Goal: Transaction & Acquisition: Purchase product/service

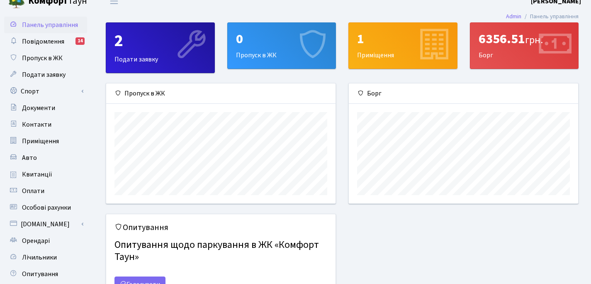
scroll to position [120, 229]
click at [495, 53] on div "6356.51 грн. Борг" at bounding box center [524, 46] width 108 height 46
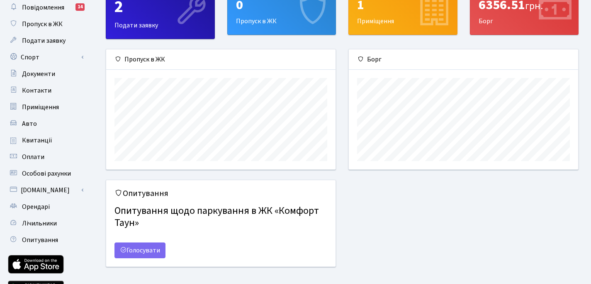
scroll to position [0, 0]
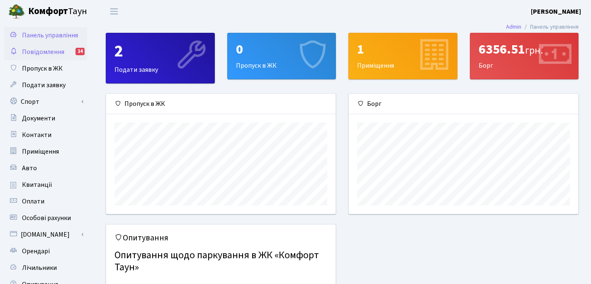
click at [63, 53] on span "Повідомлення" at bounding box center [43, 51] width 42 height 9
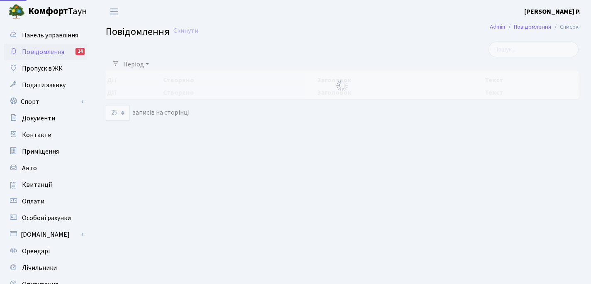
select select "25"
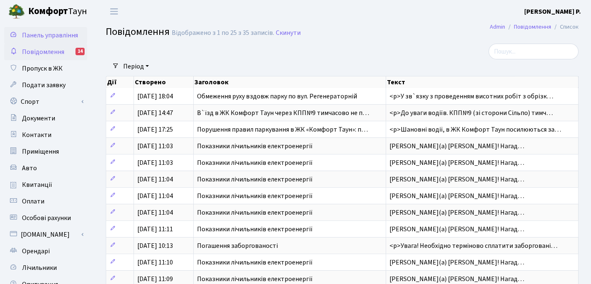
click at [47, 38] on span "Панель управління" at bounding box center [50, 35] width 56 height 9
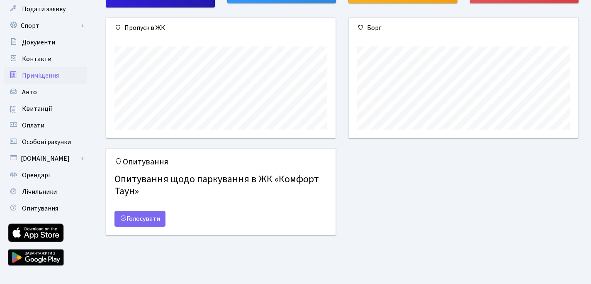
scroll to position [72, 0]
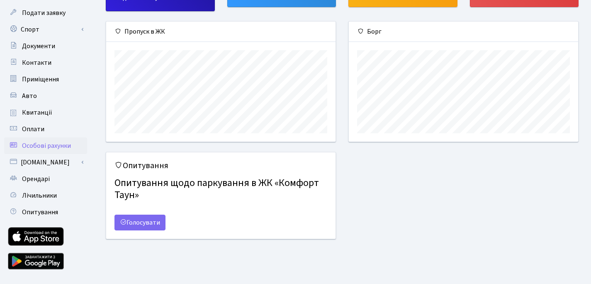
click at [48, 146] on span "Особові рахунки" at bounding box center [46, 145] width 49 height 9
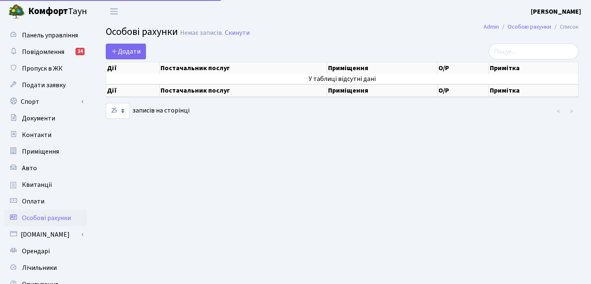
select select "25"
click at [31, 231] on link "[DOMAIN_NAME]" at bounding box center [45, 234] width 83 height 17
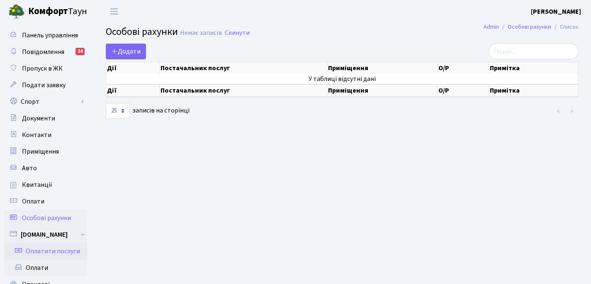
scroll to position [55, 0]
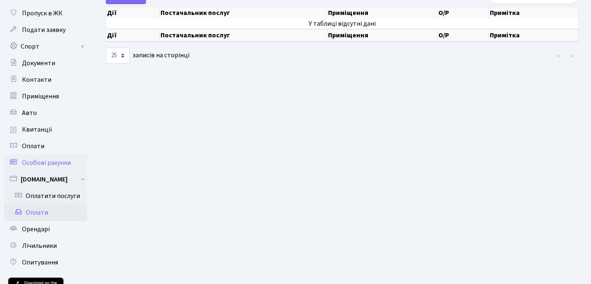
click at [48, 214] on link "Оплати" at bounding box center [45, 212] width 83 height 17
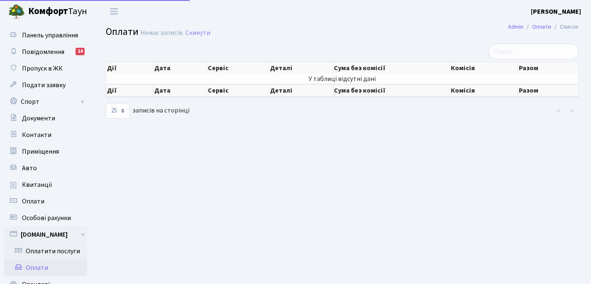
select select "25"
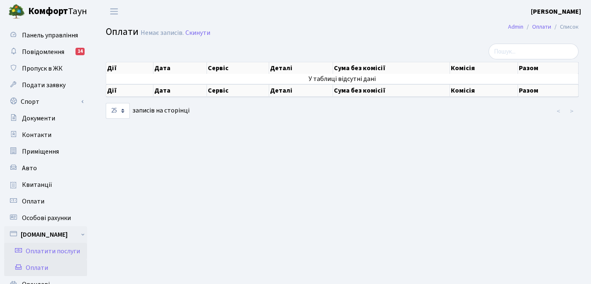
click at [41, 248] on link "Оплатити послуги" at bounding box center [45, 251] width 83 height 17
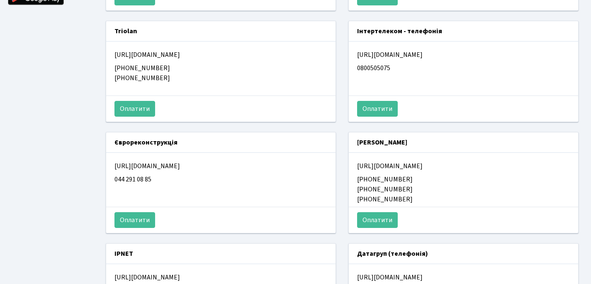
scroll to position [373, 0]
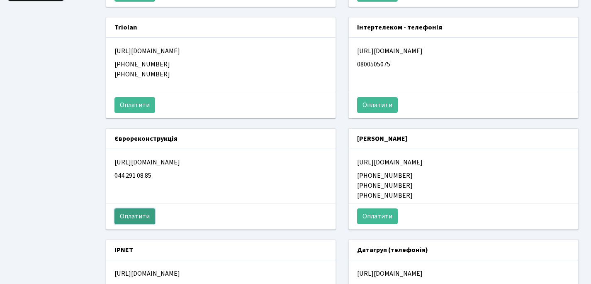
click at [144, 219] on button "Оплатити" at bounding box center [134, 216] width 41 height 16
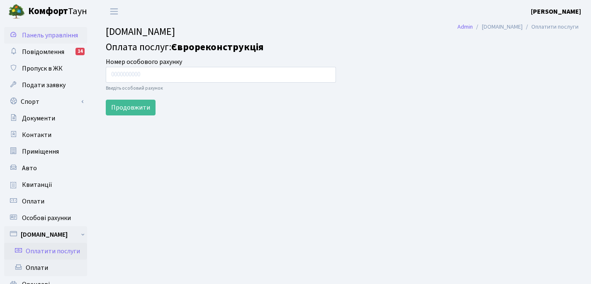
click at [48, 42] on link "Панель управління" at bounding box center [45, 35] width 83 height 17
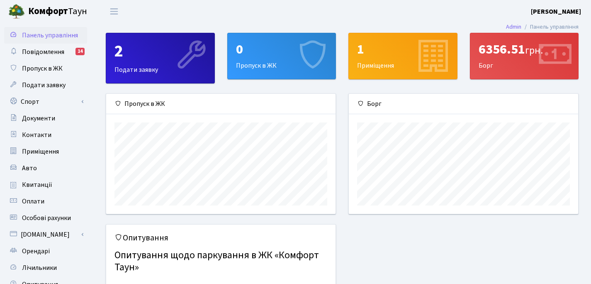
scroll to position [120, 229]
click at [507, 53] on div "6356.51 грн." at bounding box center [525, 49] width 92 height 16
click at [535, 56] on icon at bounding box center [554, 55] width 39 height 39
click at [481, 67] on div "6356.51 грн. Борг" at bounding box center [524, 56] width 108 height 46
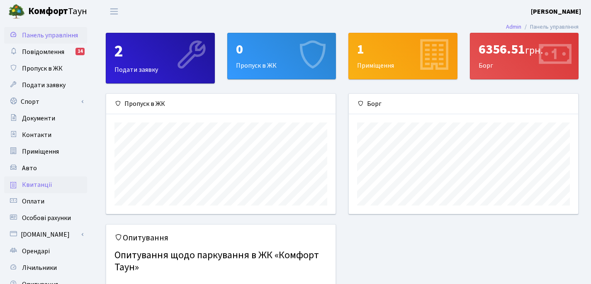
click at [33, 181] on span "Квитанції" at bounding box center [37, 184] width 30 height 9
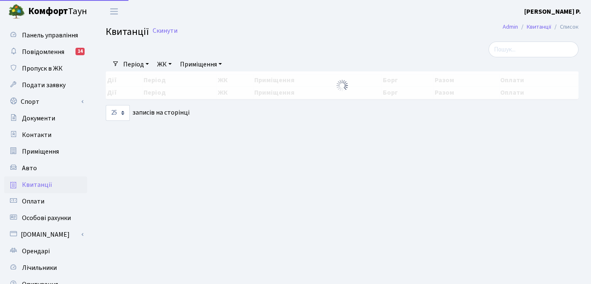
select select "25"
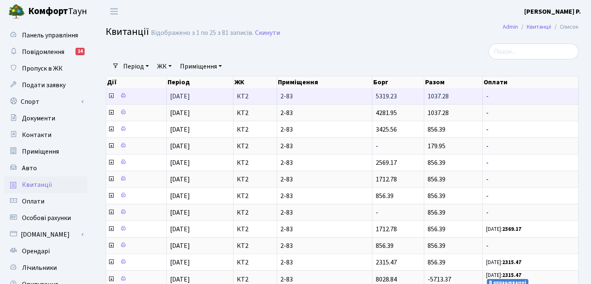
click at [111, 96] on icon at bounding box center [111, 95] width 7 height 7
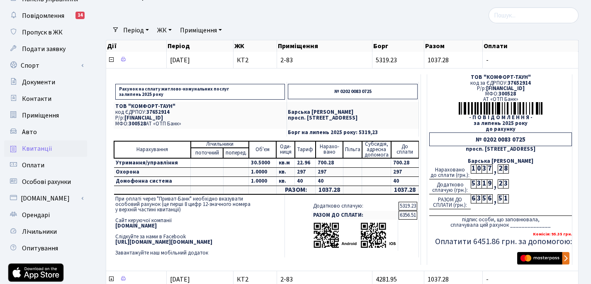
scroll to position [29, 0]
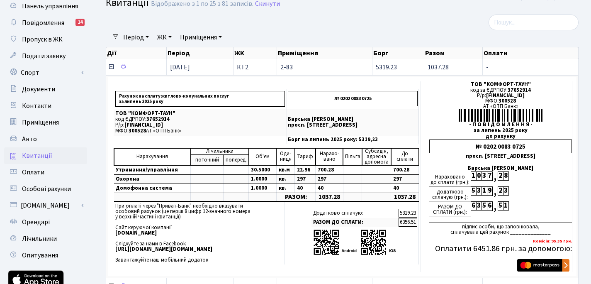
click at [112, 68] on icon at bounding box center [111, 66] width 7 height 7
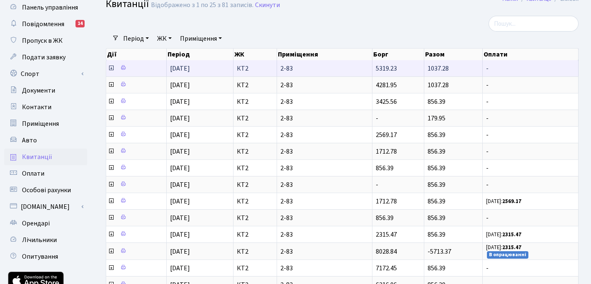
scroll to position [37, 0]
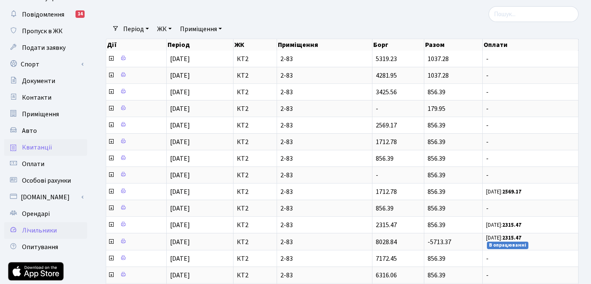
click at [41, 231] on span "Лічильники" at bounding box center [39, 230] width 35 height 9
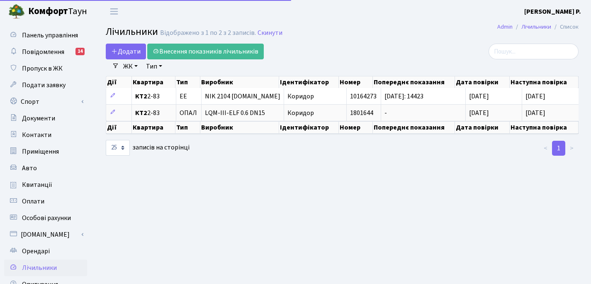
select select "25"
click at [38, 247] on span "Орендарі" at bounding box center [36, 250] width 28 height 9
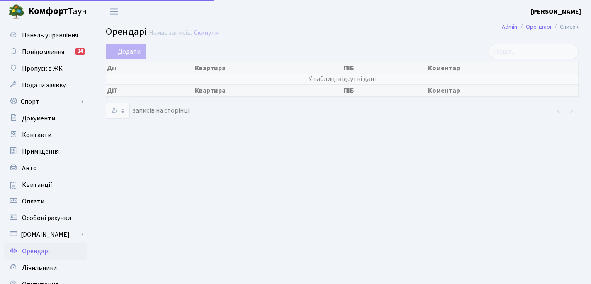
select select "25"
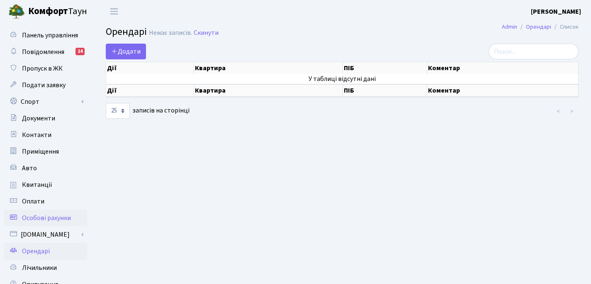
click at [31, 219] on span "Особові рахунки" at bounding box center [46, 217] width 49 height 9
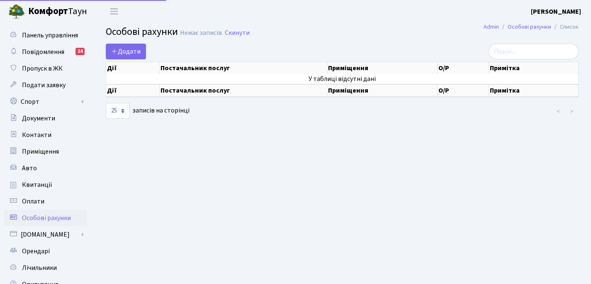
select select "25"
click at [29, 197] on span "Оплати" at bounding box center [33, 201] width 22 height 9
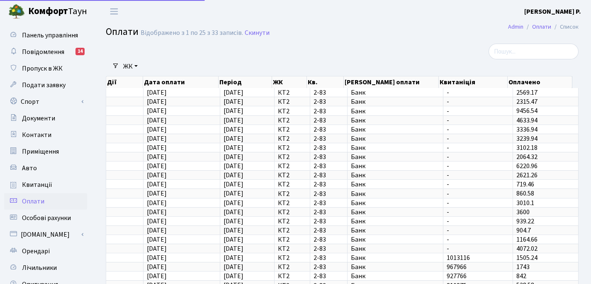
select select "25"
click at [30, 187] on span "Квитанції" at bounding box center [37, 184] width 30 height 9
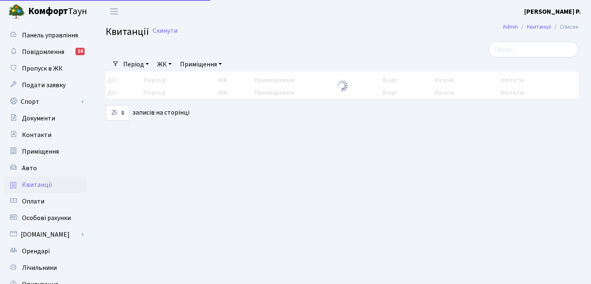
select select "25"
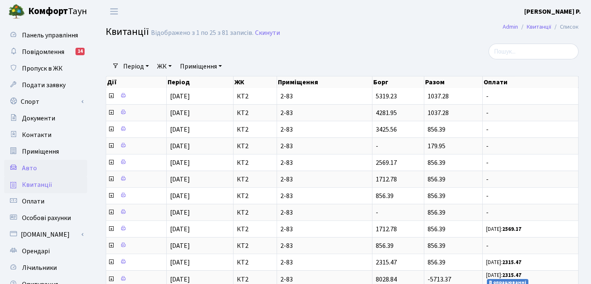
click at [29, 171] on span "Авто" at bounding box center [29, 167] width 15 height 9
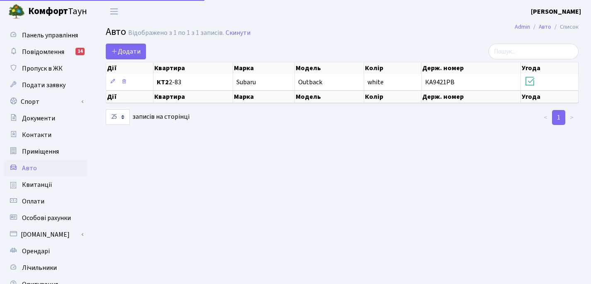
select select "25"
click at [29, 236] on link "[DOMAIN_NAME]" at bounding box center [45, 234] width 83 height 17
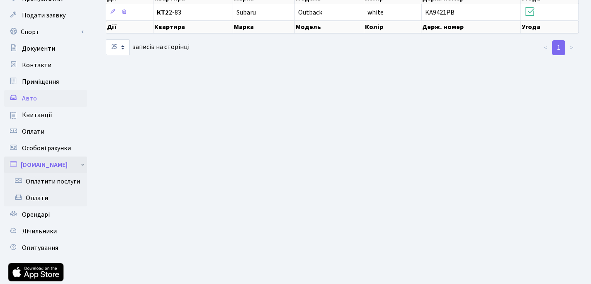
scroll to position [71, 0]
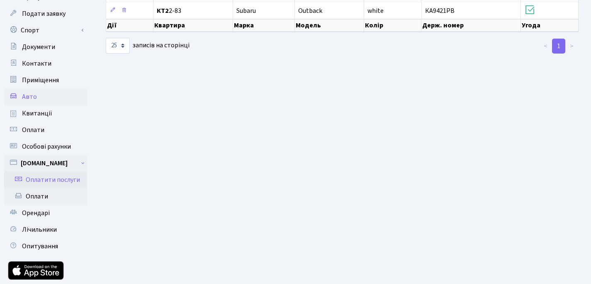
click at [46, 185] on link "Оплатити послуги" at bounding box center [45, 179] width 83 height 17
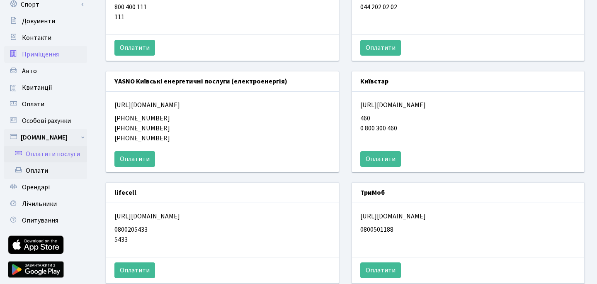
scroll to position [97, 0]
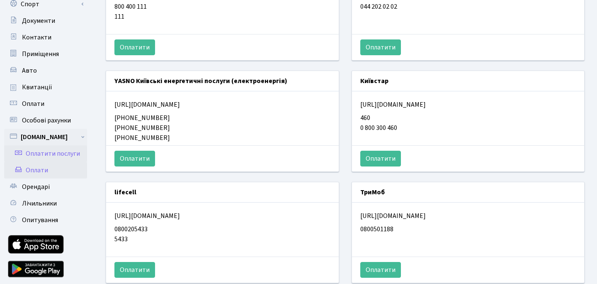
click at [37, 173] on link "Оплати" at bounding box center [45, 170] width 83 height 17
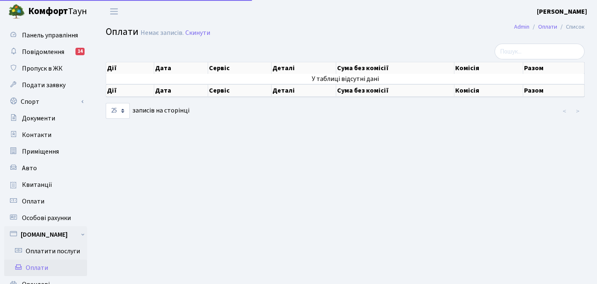
select select "25"
click at [39, 248] on link "Оплатити послуги" at bounding box center [45, 251] width 83 height 17
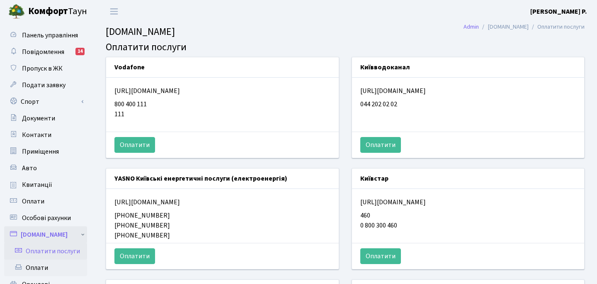
click at [39, 236] on link "[DOMAIN_NAME]" at bounding box center [45, 234] width 83 height 17
click at [34, 182] on span "Квитанції" at bounding box center [37, 184] width 30 height 9
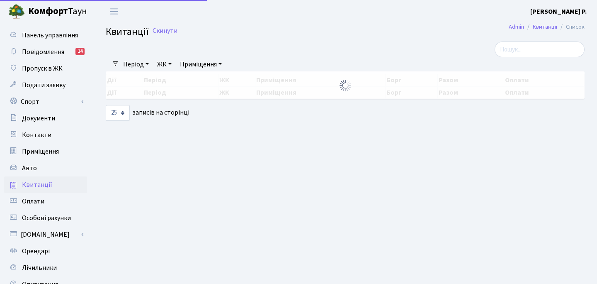
select select "25"
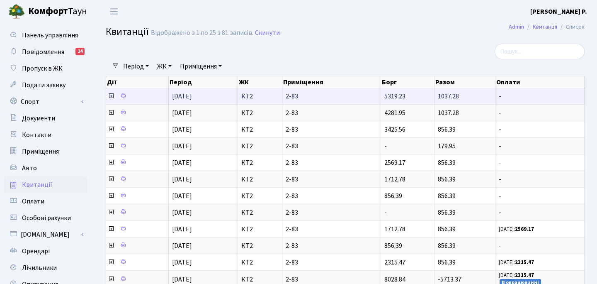
click at [112, 97] on icon at bounding box center [111, 95] width 7 height 7
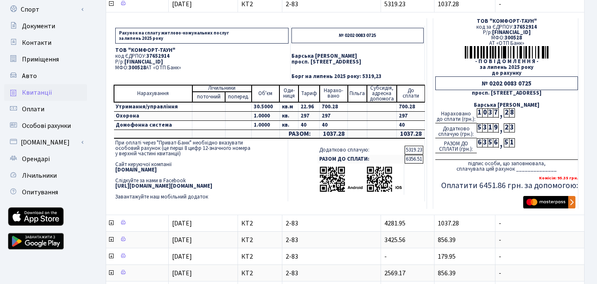
scroll to position [93, 0]
